Goal: Task Accomplishment & Management: Manage account settings

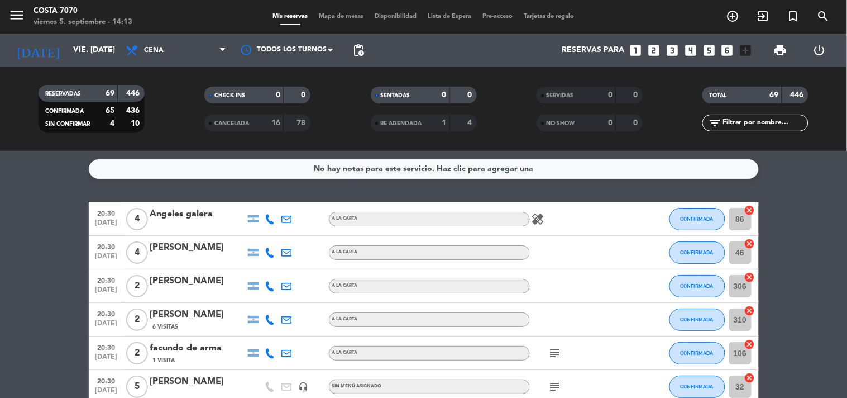
click at [656, 52] on icon "looks_two" at bounding box center [654, 50] width 15 height 15
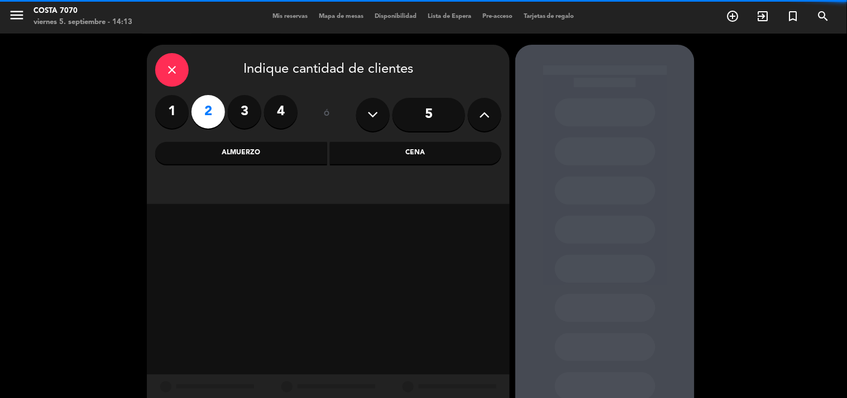
click at [411, 155] on div "Cena" at bounding box center [416, 153] width 172 height 22
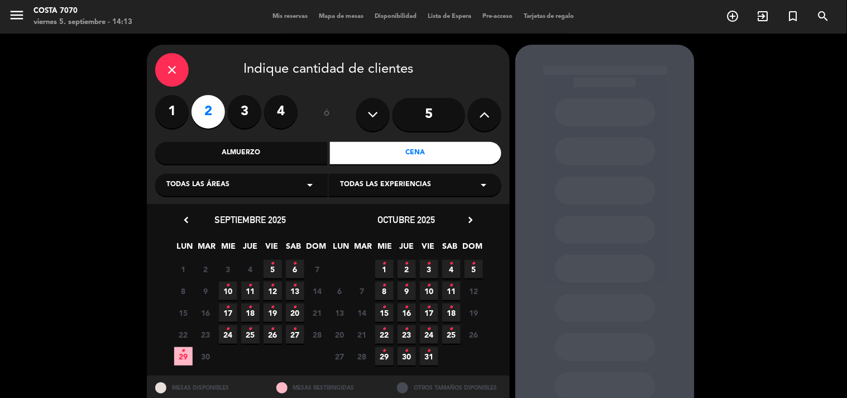
click at [270, 267] on span "5 •" at bounding box center [273, 269] width 18 height 18
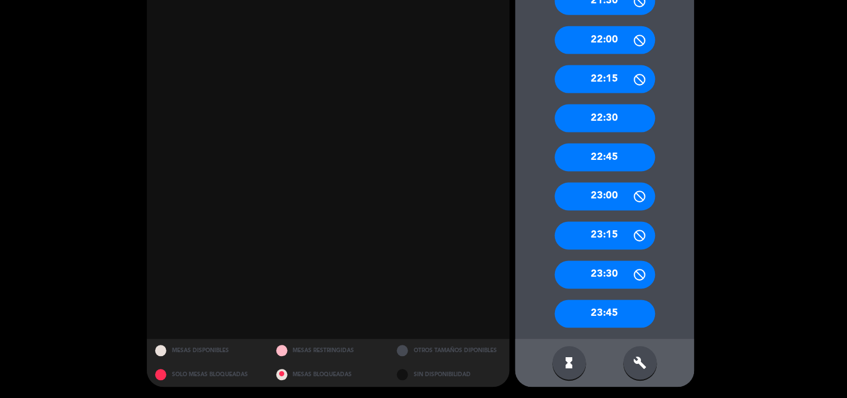
click at [654, 370] on div "build" at bounding box center [641, 363] width 34 height 34
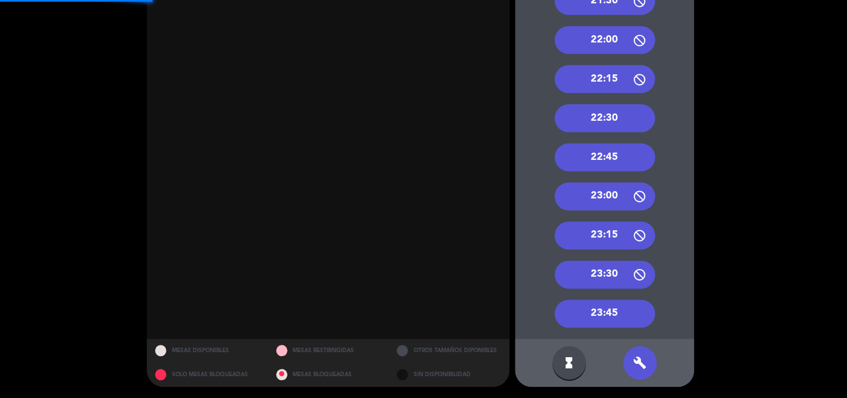
scroll to position [126, 0]
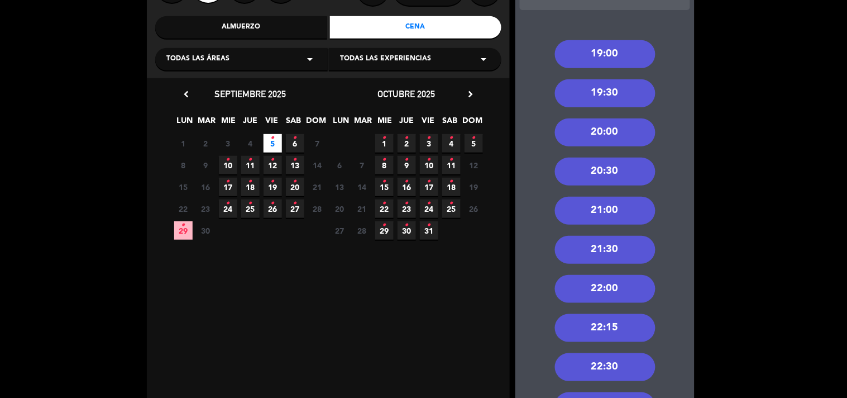
click at [618, 200] on div "21:00" at bounding box center [605, 211] width 101 height 28
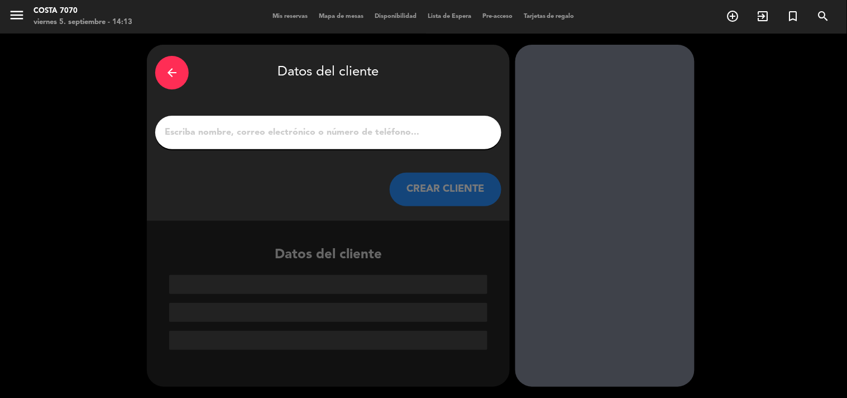
click at [401, 130] on input "1" at bounding box center [329, 133] width 330 height 16
paste input "CALA PUEYRREDON"
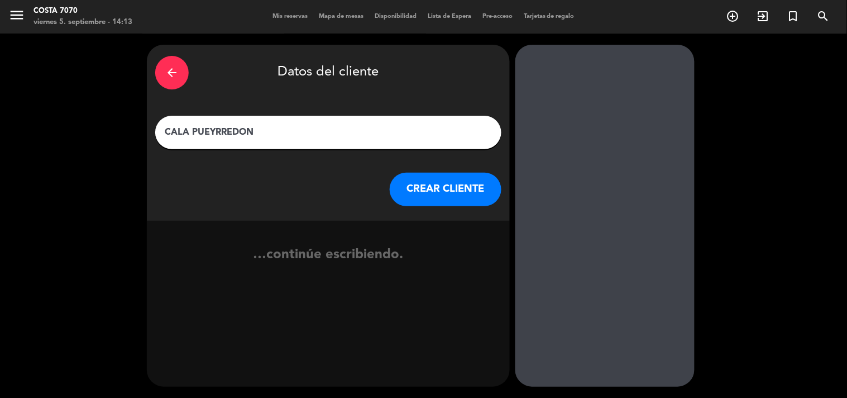
type input "CALA PUEYRREDON"
click at [449, 185] on button "CREAR CLIENTE" at bounding box center [446, 190] width 112 height 34
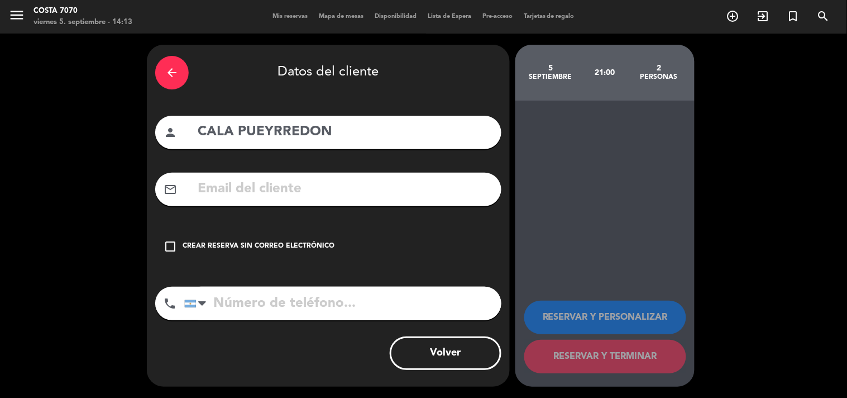
click at [335, 244] on div "check_box_outline_blank Crear reserva sin correo electrónico" at bounding box center [328, 247] width 346 height 34
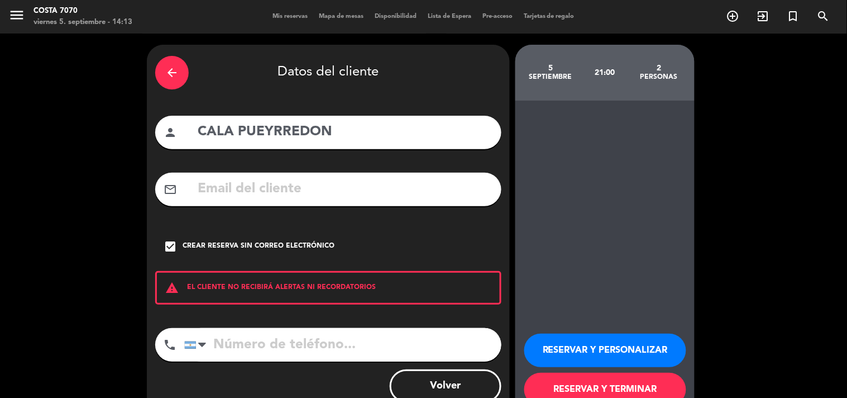
drag, startPoint x: 613, startPoint y: 351, endPoint x: 547, endPoint y: 311, distance: 76.9
click at [613, 351] on button "RESERVAR Y PERSONALIZAR" at bounding box center [606, 350] width 162 height 34
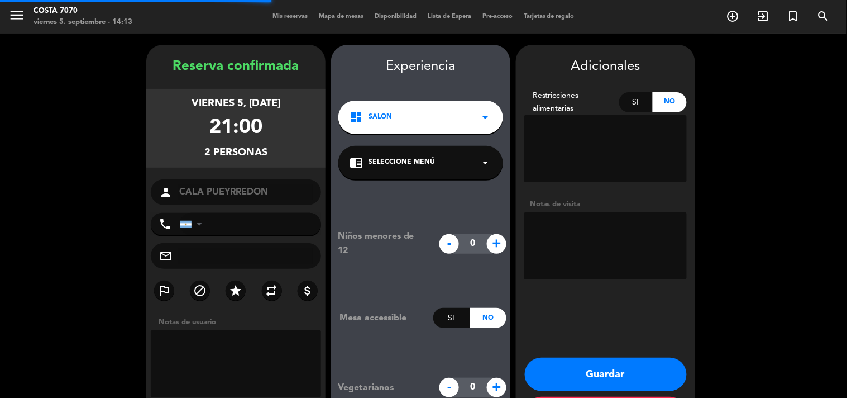
scroll to position [45, 0]
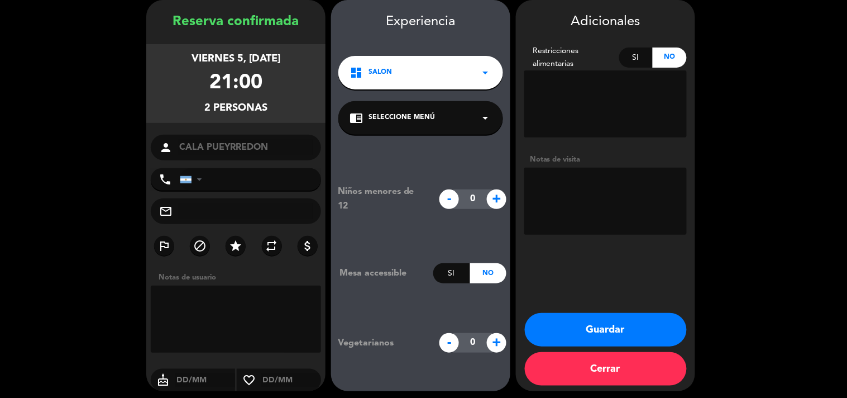
drag, startPoint x: 622, startPoint y: 199, endPoint x: 628, endPoint y: 199, distance: 6.7
click at [624, 199] on textarea at bounding box center [606, 201] width 163 height 67
type textarea "Res [PERSON_NAME]"
click at [605, 326] on button "Guardar" at bounding box center [606, 330] width 162 height 34
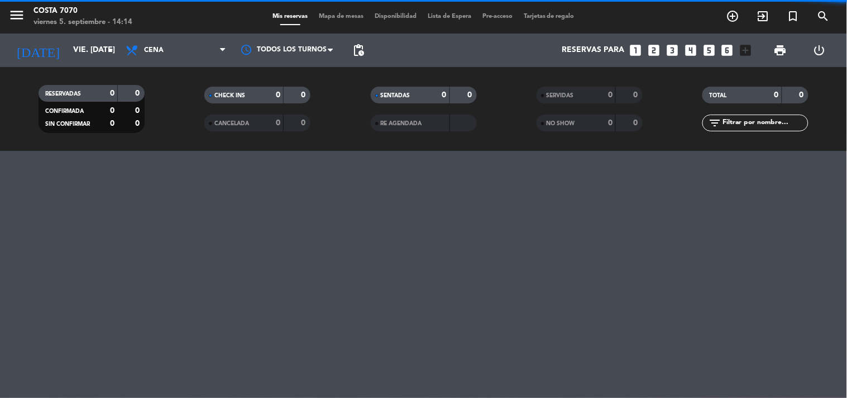
click at [747, 126] on input "text" at bounding box center [765, 123] width 87 height 12
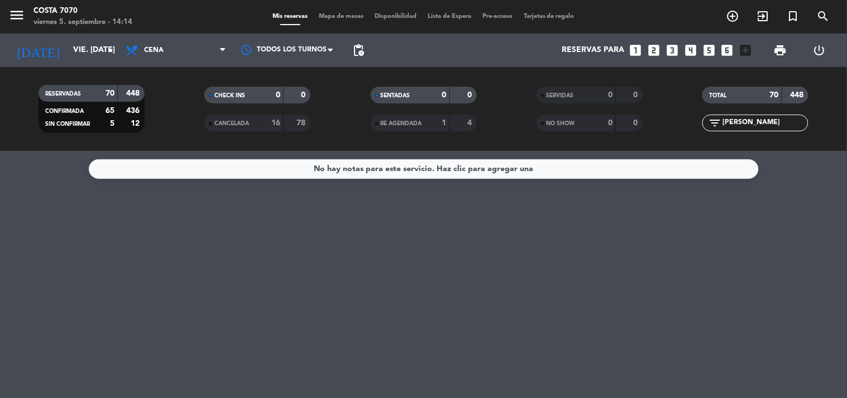
drag, startPoint x: 745, startPoint y: 123, endPoint x: 568, endPoint y: 123, distance: 176.5
click at [574, 124] on div "RESERVADAS 70 448 CONFIRMADA 65 436 SIN CONFIRMAR 5 12 CHECK INS 0 0 CANCELADA …" at bounding box center [423, 108] width 847 height 61
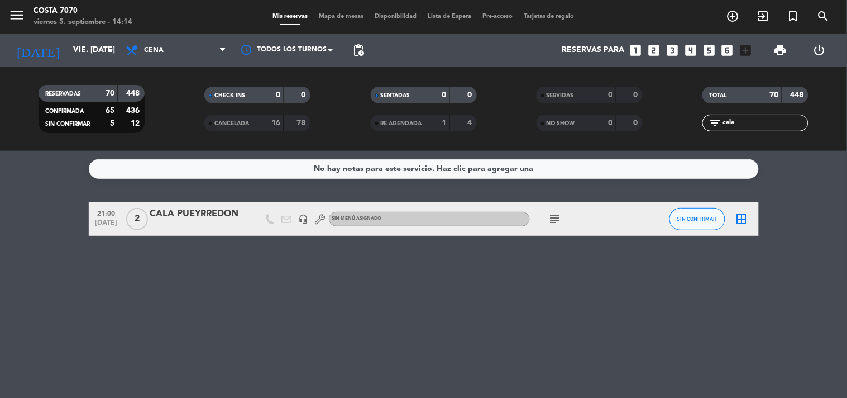
type input "cala"
click at [712, 216] on span "SIN CONFIRMAR" at bounding box center [698, 219] width 40 height 6
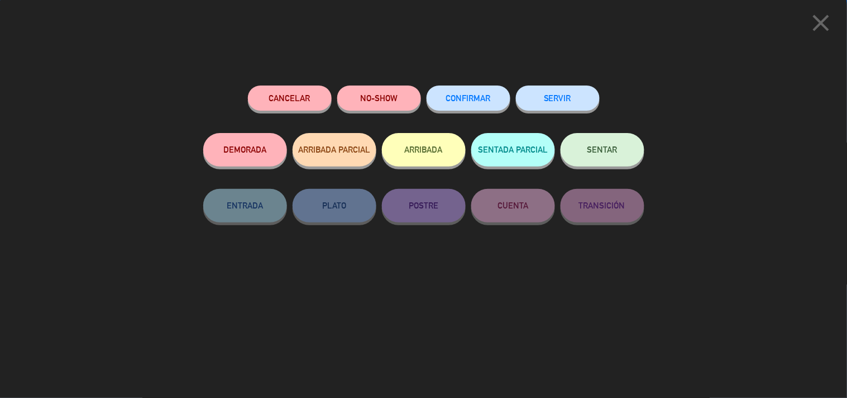
click at [465, 103] on button "CONFIRMAR" at bounding box center [469, 97] width 84 height 25
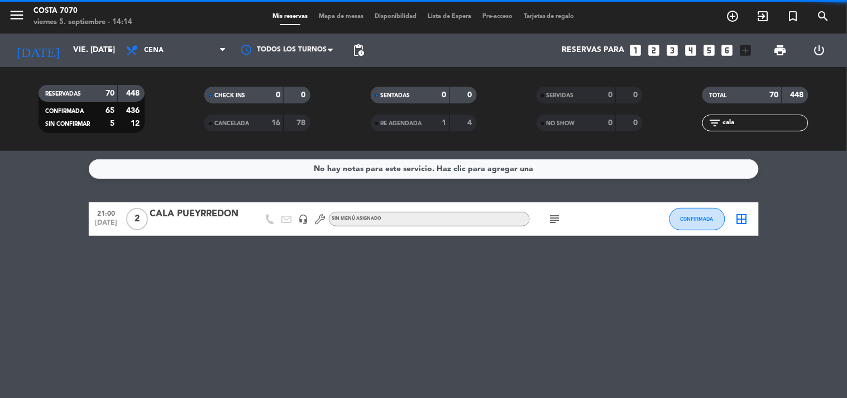
click at [740, 121] on input "cala" at bounding box center [765, 123] width 87 height 12
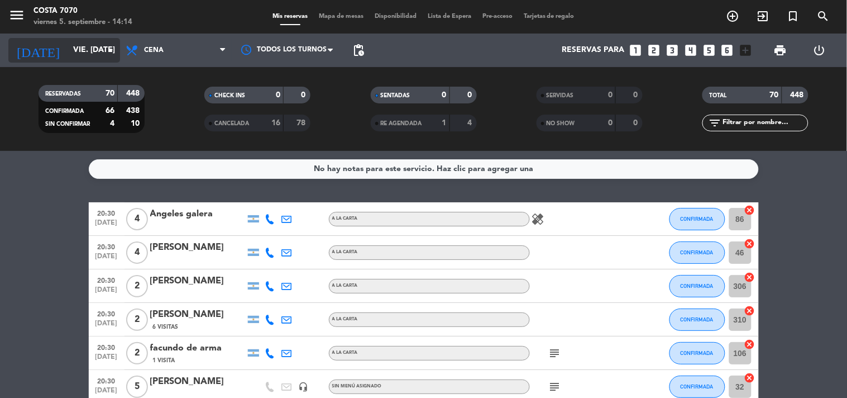
click at [70, 53] on input "vie. [DATE]" at bounding box center [121, 50] width 106 height 20
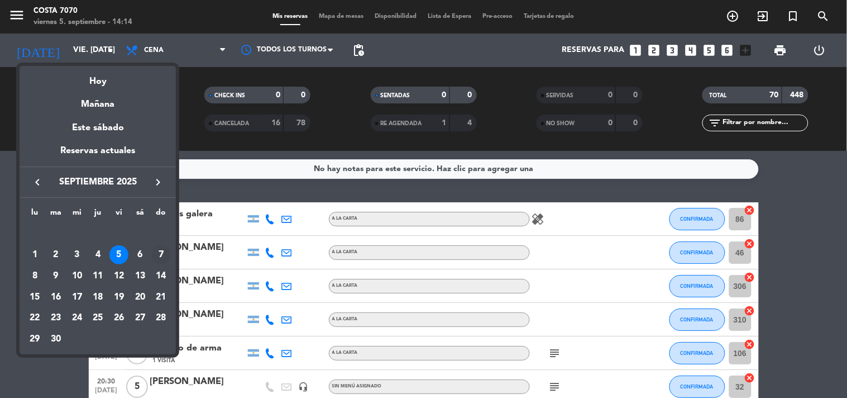
click at [154, 254] on div "7" at bounding box center [161, 254] width 19 height 19
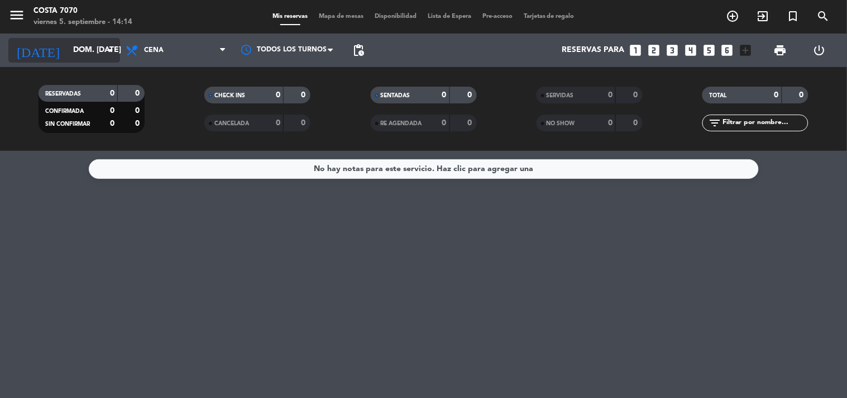
click at [68, 42] on input "dom. [DATE]" at bounding box center [121, 50] width 106 height 20
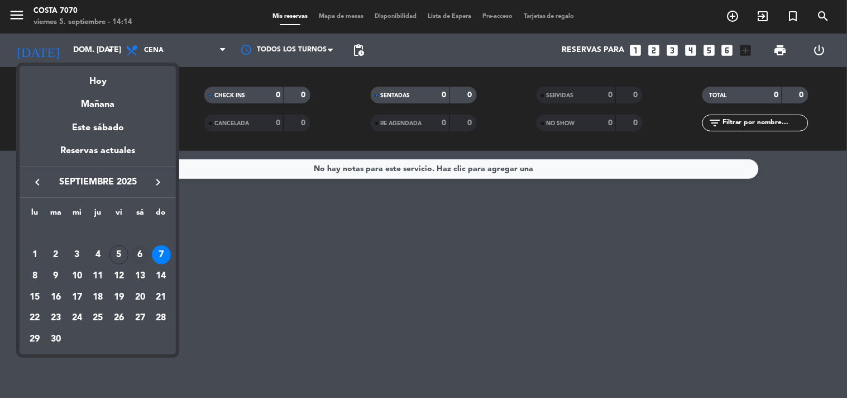
click at [137, 250] on div "6" at bounding box center [140, 254] width 19 height 19
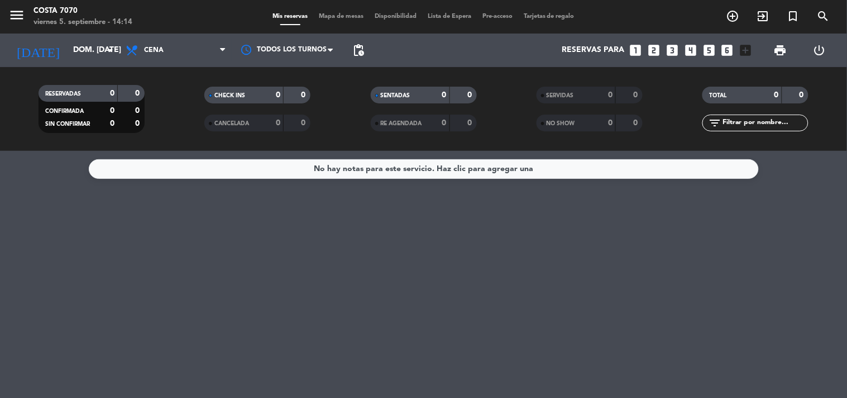
type input "sáb. [DATE]"
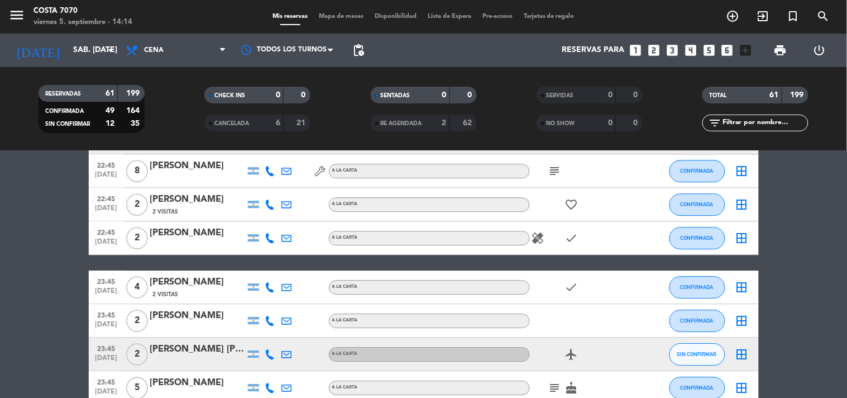
scroll to position [1858, 0]
